Goal: Task Accomplishment & Management: Complete application form

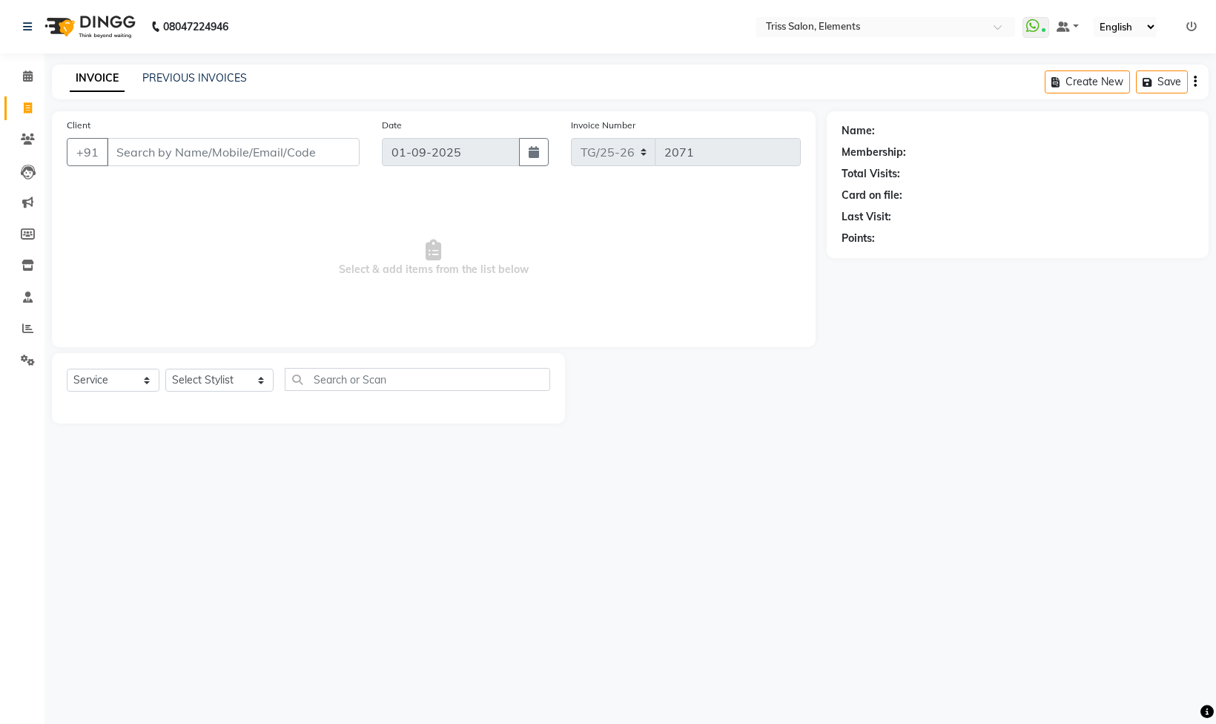
select select "service"
click at [111, 25] on img at bounding box center [89, 27] width 102 height 42
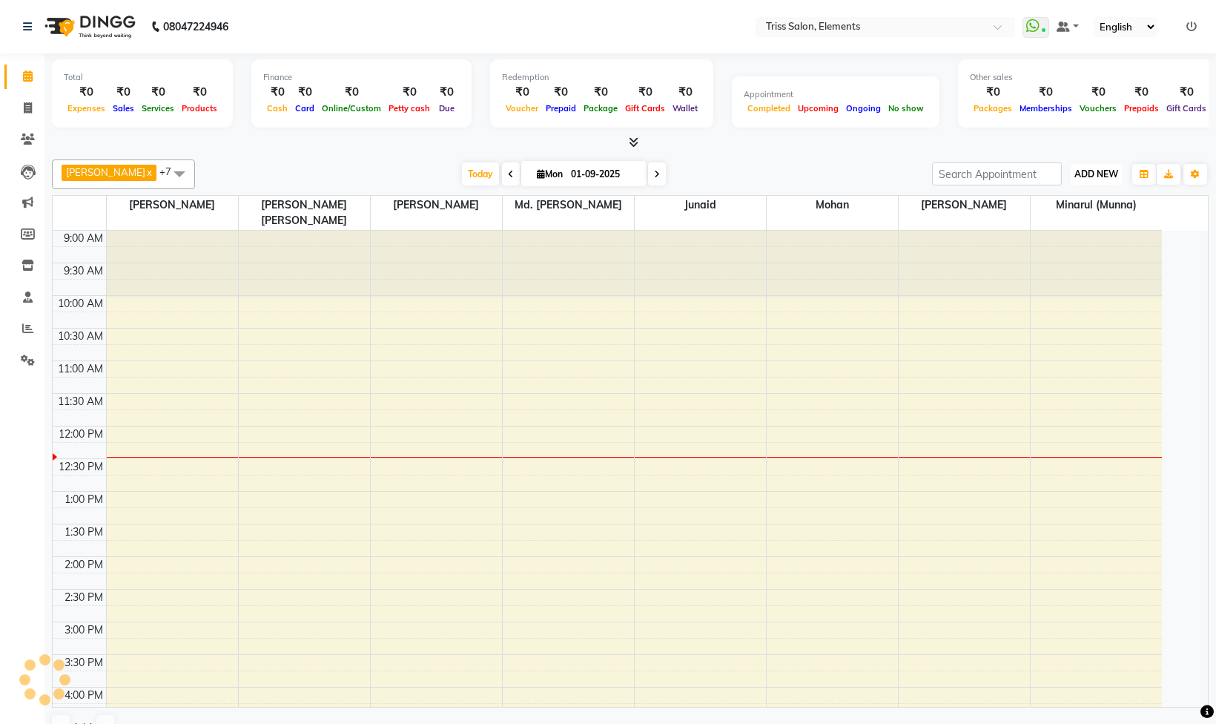
click at [1080, 174] on span "ADD NEW" at bounding box center [1096, 173] width 44 height 11
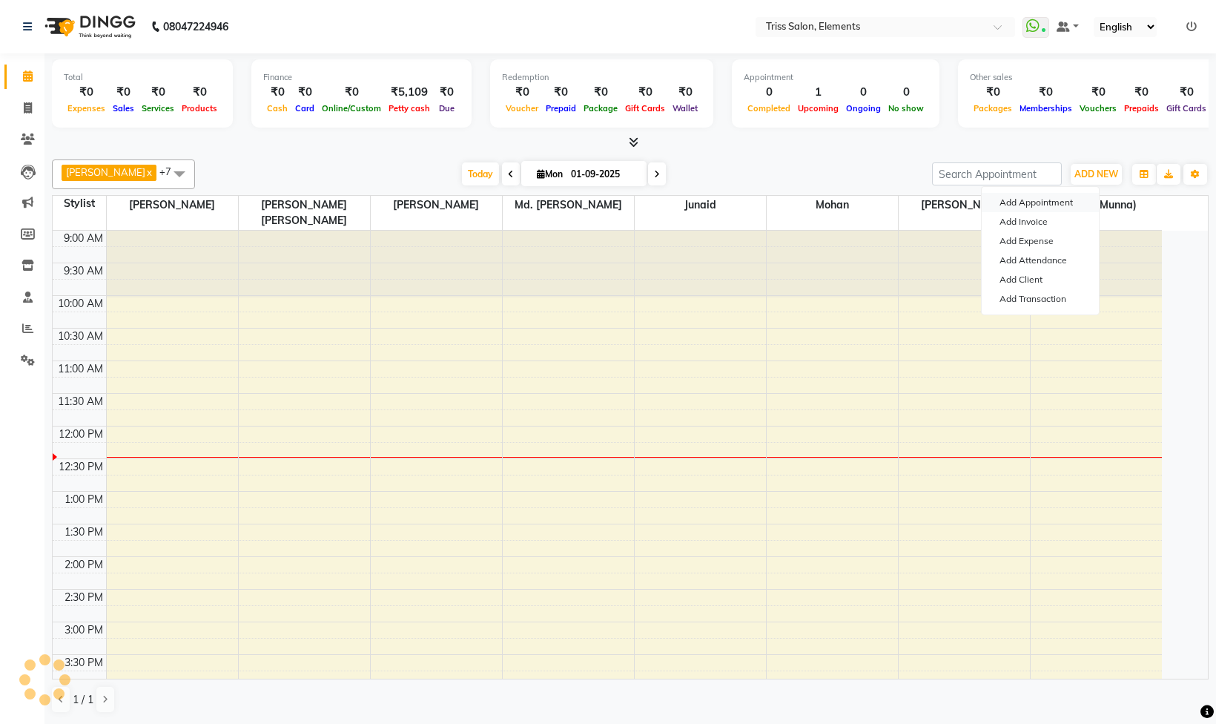
click at [1034, 204] on button "Add Appointment" at bounding box center [1040, 202] width 117 height 19
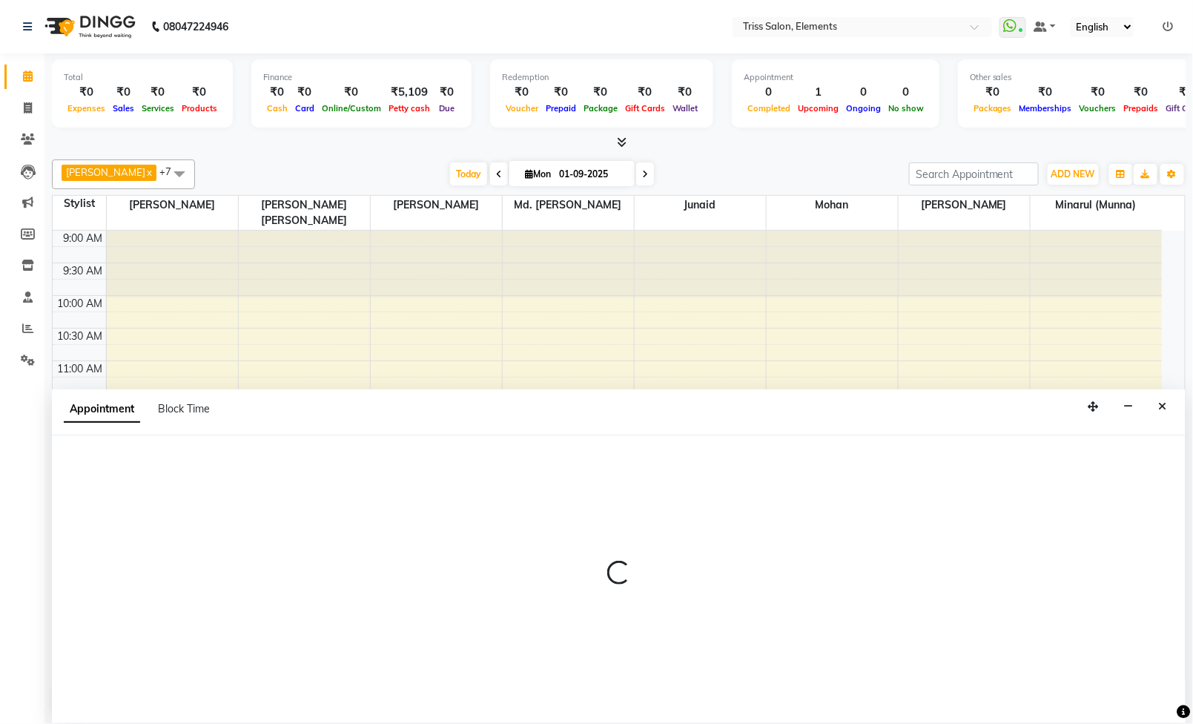
scroll to position [1, 0]
select select "tentative"
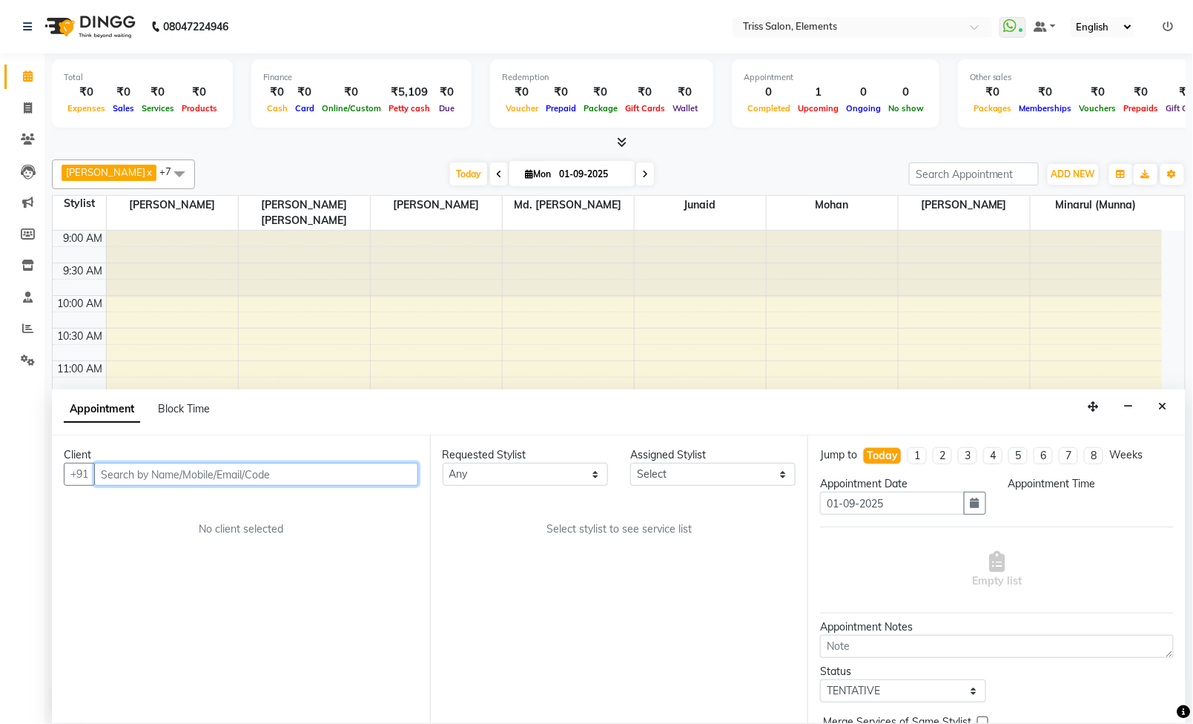
select select "600"
click at [254, 463] on input "text" at bounding box center [256, 474] width 324 height 23
click at [254, 469] on input "text" at bounding box center [256, 474] width 324 height 23
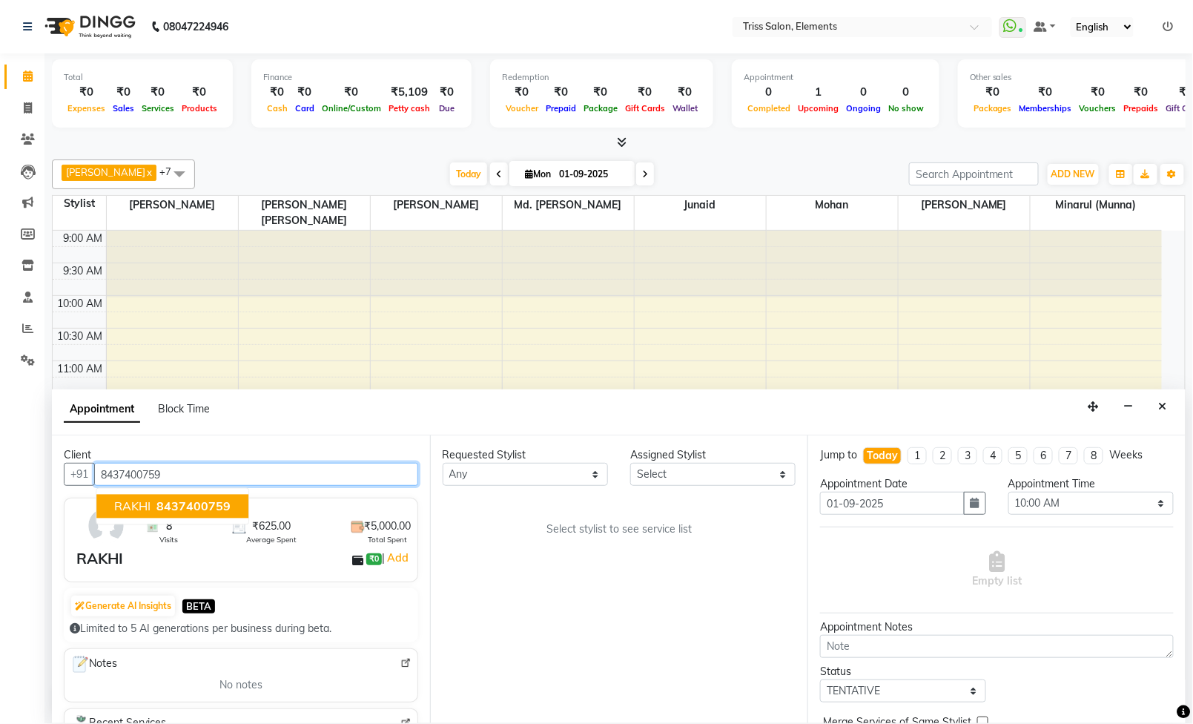
click at [232, 510] on button "RAKHI 8437400759" at bounding box center [172, 507] width 152 height 24
type input "8437400759"
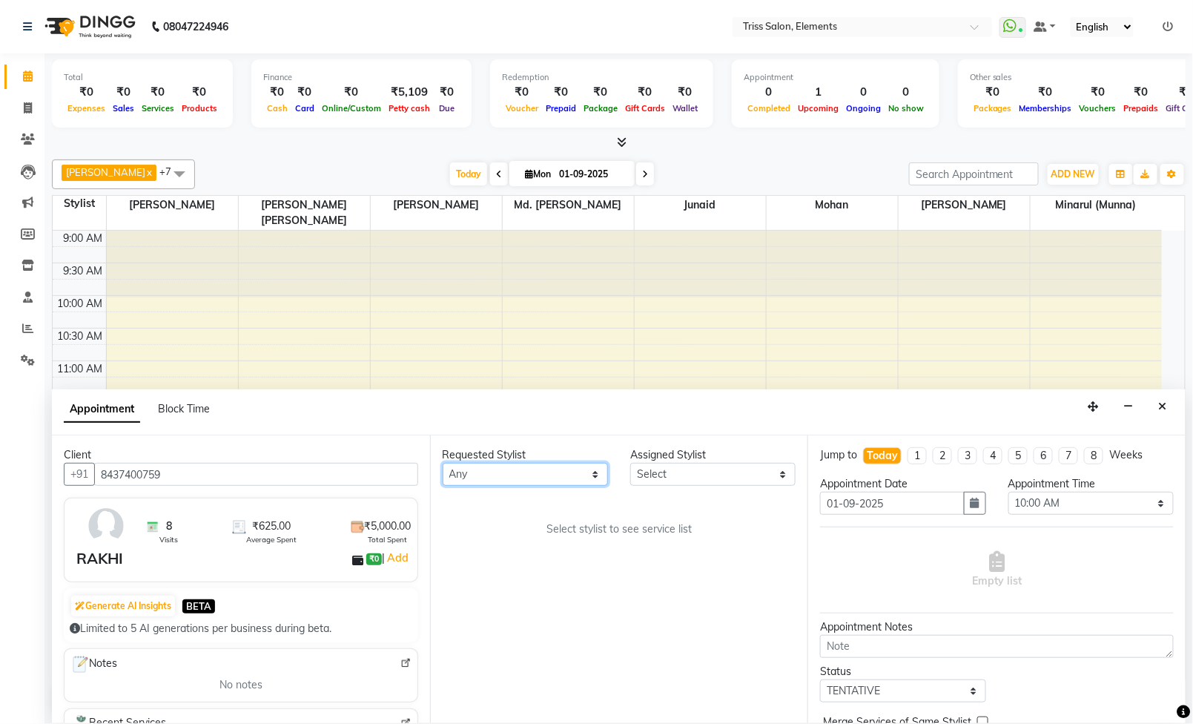
click at [554, 477] on select "Any [PERSON_NAME]. [PERSON_NAME] ([PERSON_NAME]) [PERSON_NAME] [PERSON_NAME] Pr…" at bounding box center [525, 474] width 165 height 23
select select "20115"
click at [443, 463] on select "Any [PERSON_NAME]. [PERSON_NAME] ([PERSON_NAME]) [PERSON_NAME] [PERSON_NAME] Pr…" at bounding box center [525, 474] width 165 height 23
select select "20115"
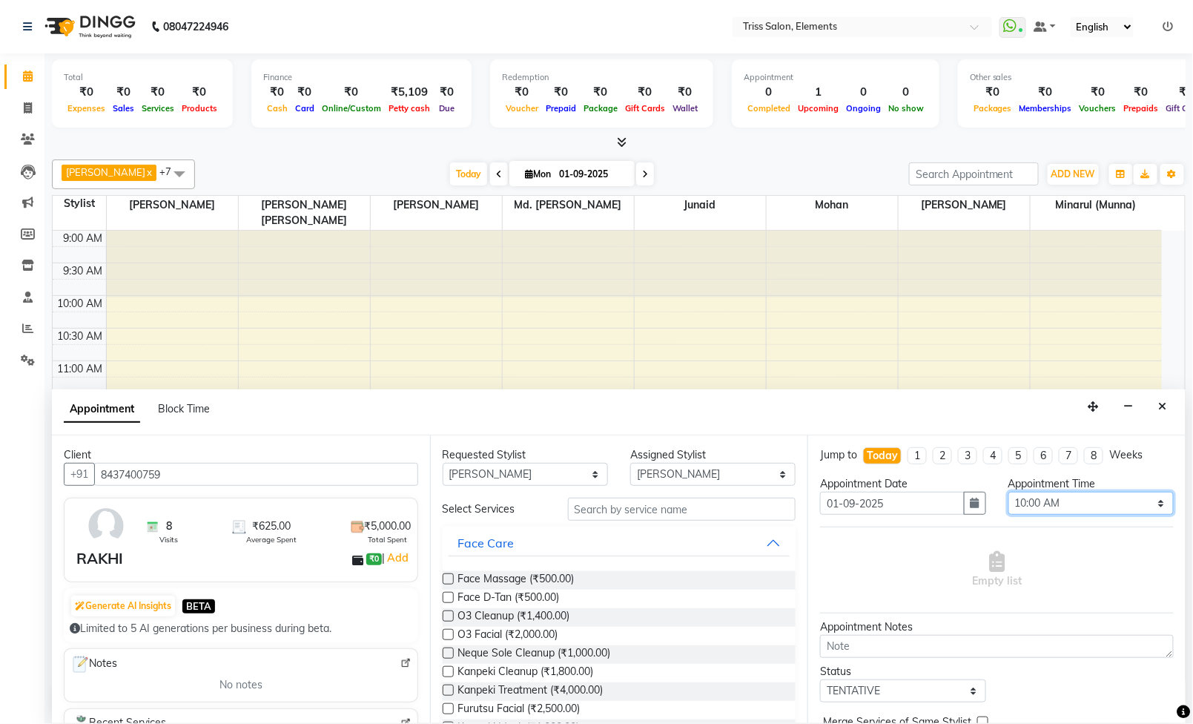
click at [1066, 515] on select "Select 10:00 AM 10:15 AM 10:30 AM 10:45 AM 11:00 AM 11:15 AM 11:30 AM 11:45 AM …" at bounding box center [1090, 503] width 165 height 23
select select "990"
click at [1008, 506] on select "Select 10:00 AM 10:15 AM 10:30 AM 10:45 AM 11:00 AM 11:15 AM 11:30 AM 11:45 AM …" at bounding box center [1090, 503] width 165 height 23
click at [621, 518] on input "text" at bounding box center [682, 509] width 228 height 23
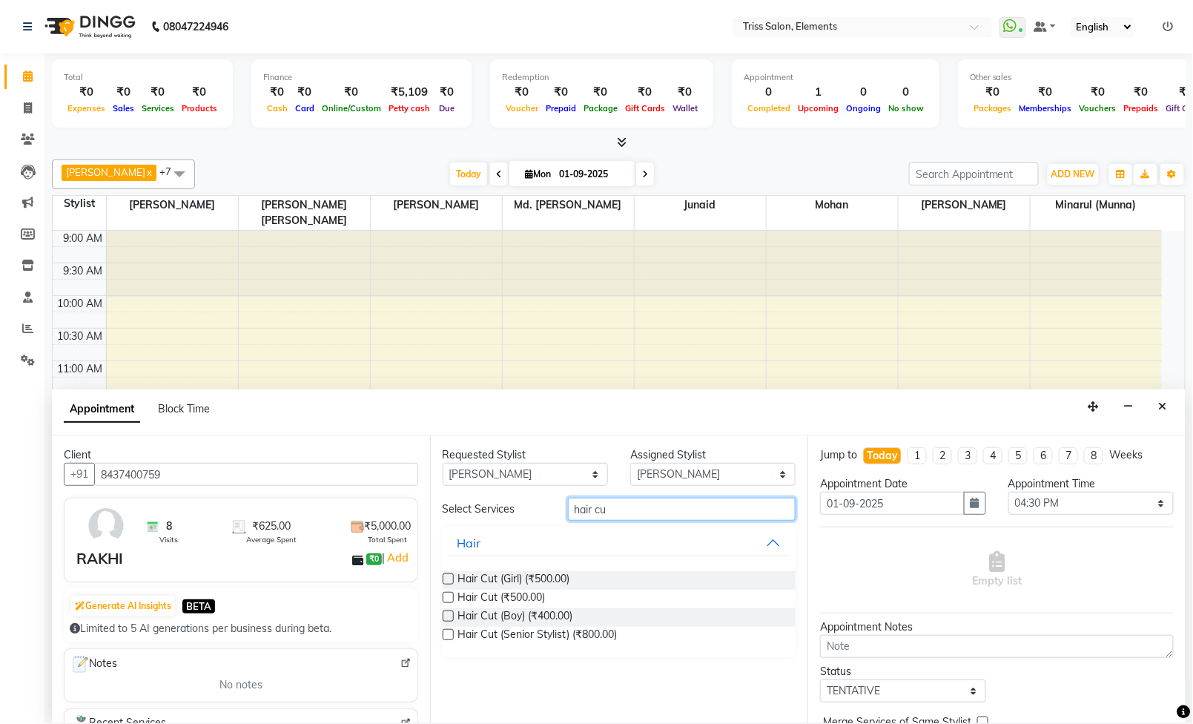
type input "hair cu"
click at [445, 597] on label at bounding box center [448, 597] width 11 height 11
click at [445, 597] on input "checkbox" at bounding box center [448, 599] width 10 height 10
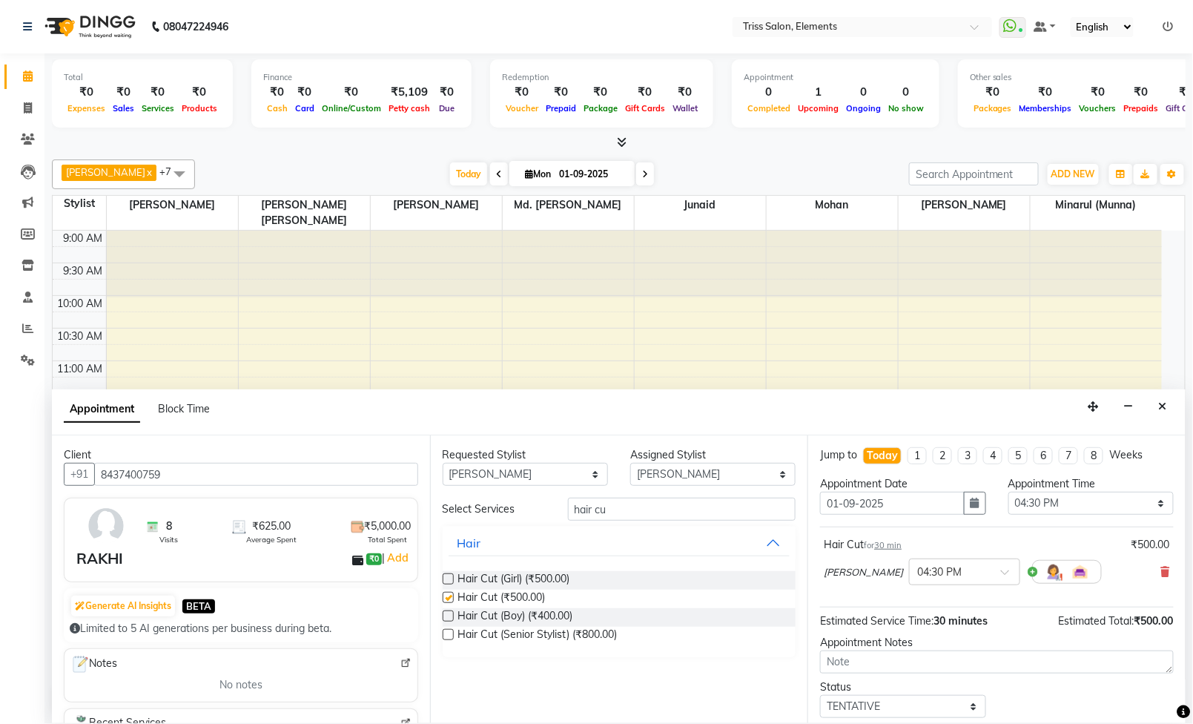
checkbox input "false"
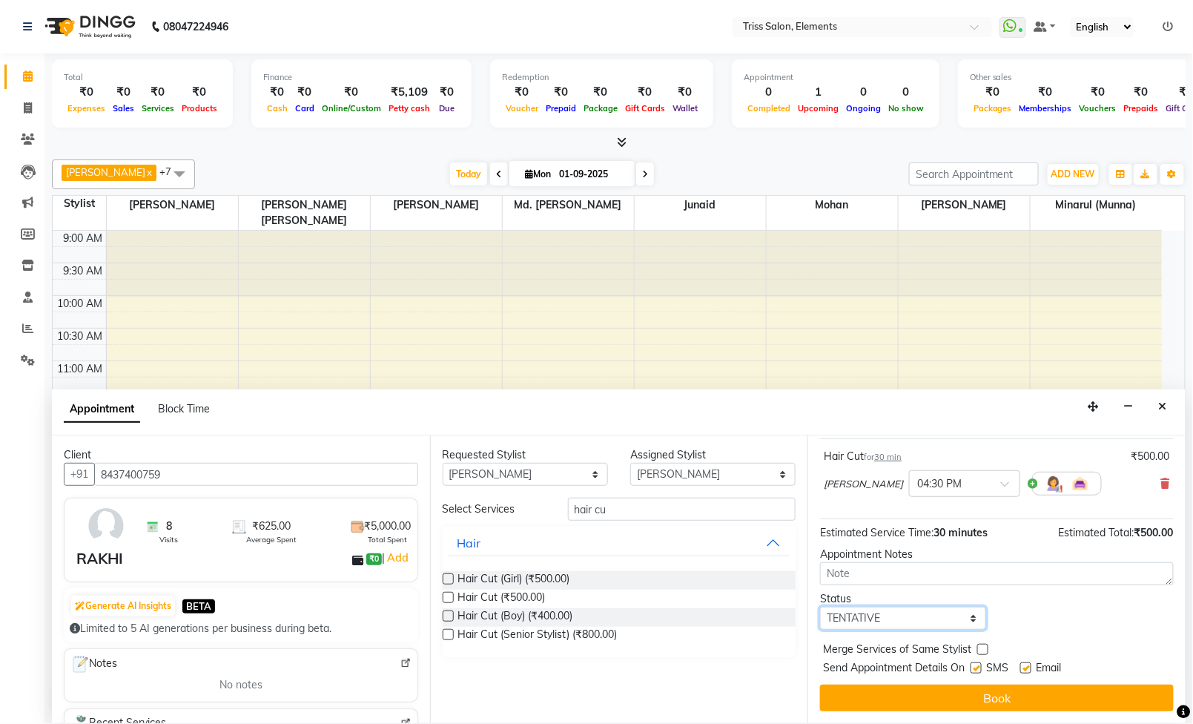
click at [928, 623] on select "Select TENTATIVE CONFIRM CHECK-IN UPCOMING" at bounding box center [902, 618] width 165 height 23
select select "confirm booking"
click at [821, 607] on select "Select TENTATIVE CONFIRM CHECK-IN UPCOMING" at bounding box center [902, 618] width 165 height 23
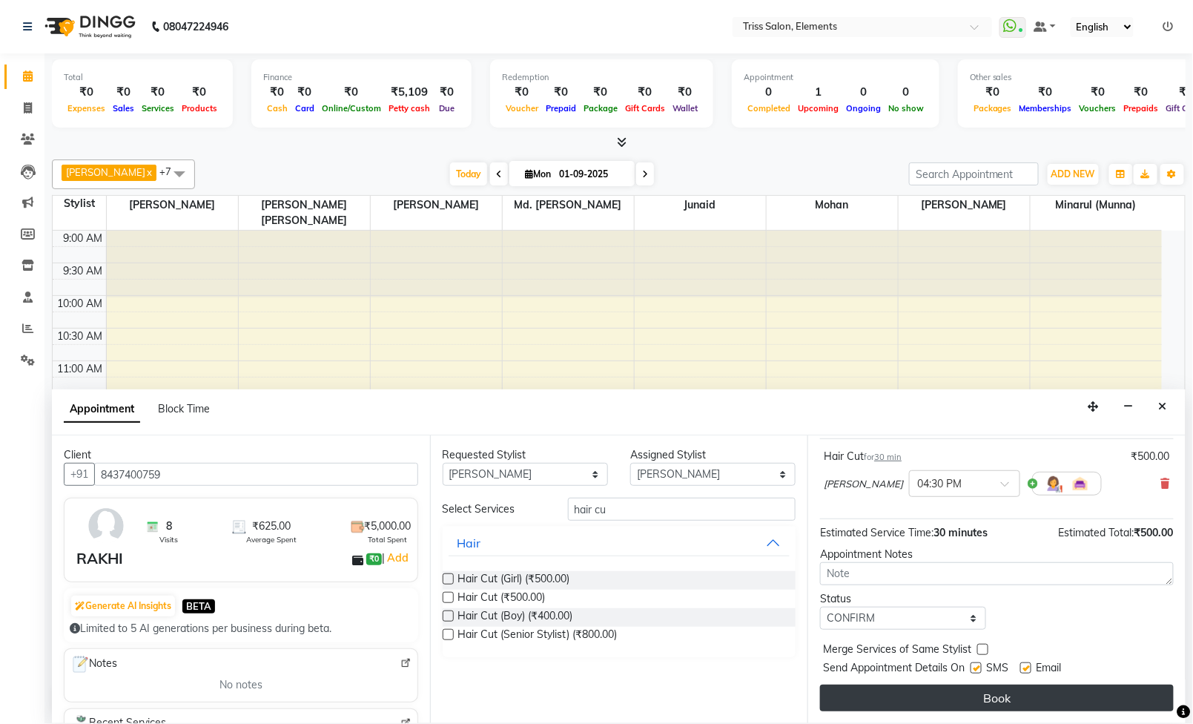
click at [906, 694] on button "Book" at bounding box center [997, 697] width 354 height 27
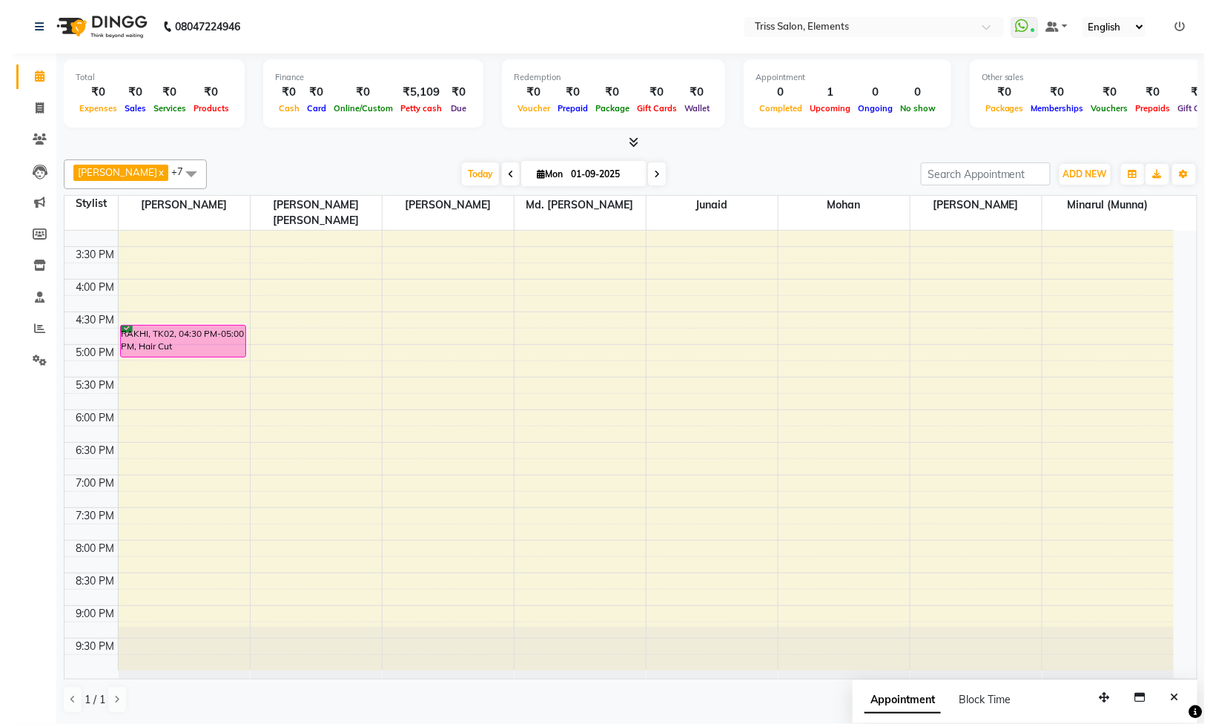
scroll to position [0, 0]
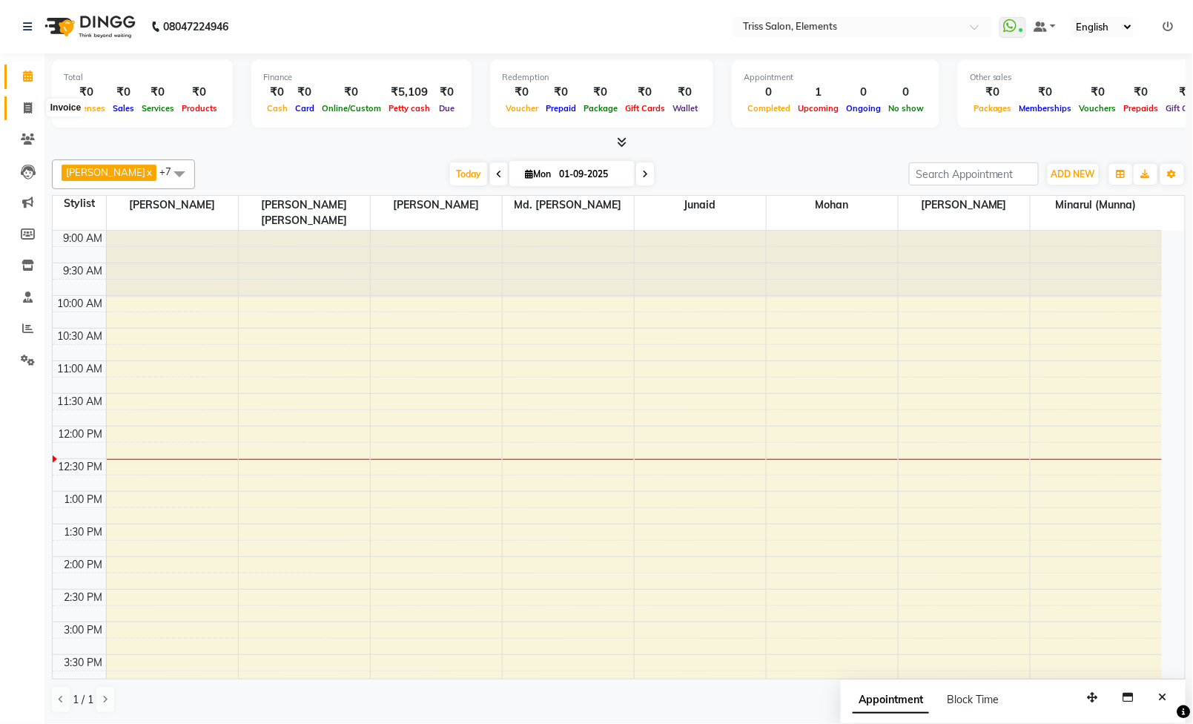
click at [32, 114] on span at bounding box center [28, 108] width 26 height 17
select select "service"
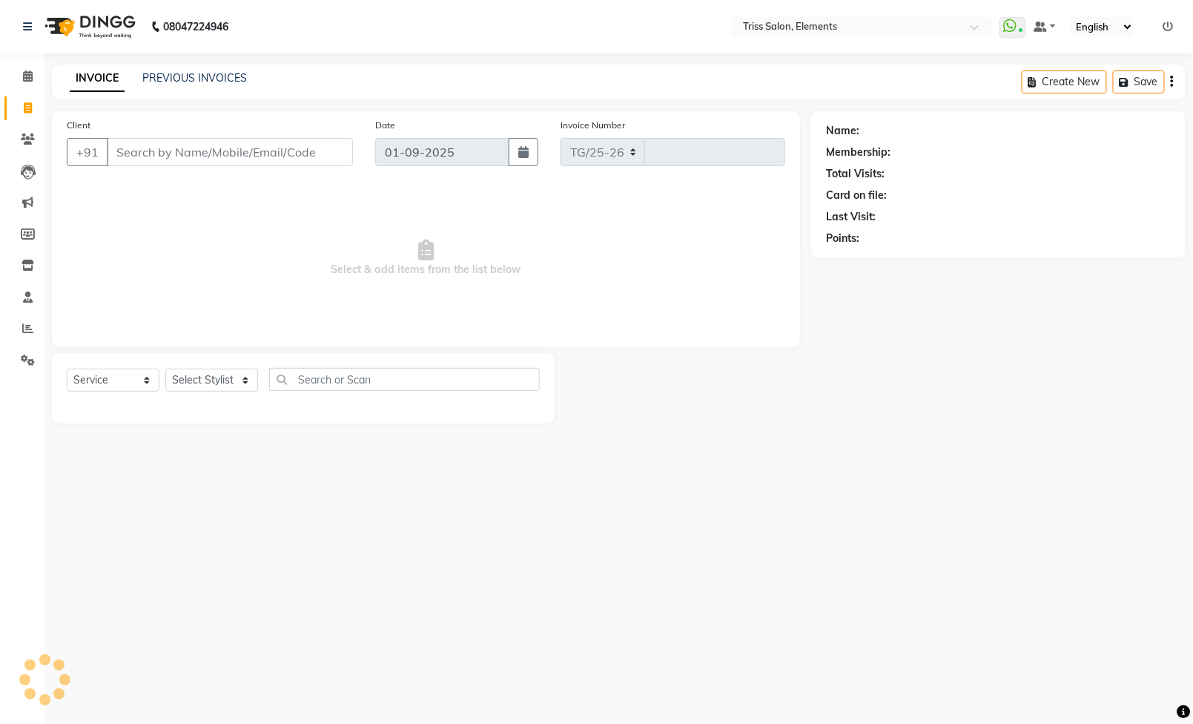
select select "4303"
type input "2071"
